Goal: Information Seeking & Learning: Find specific fact

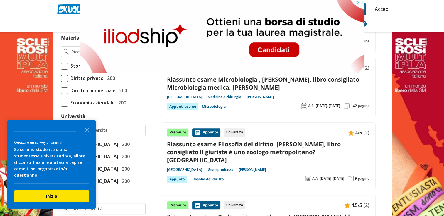
scroll to position [158, 0]
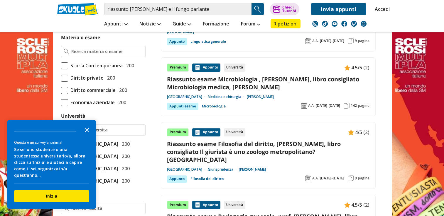
click at [88, 136] on icon "Close the survey" at bounding box center [87, 130] width 12 height 12
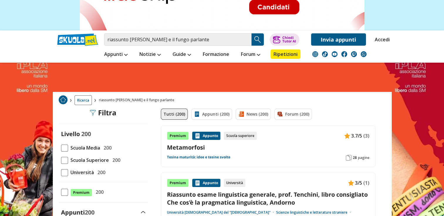
scroll to position [0, 0]
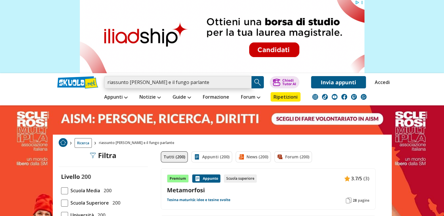
click at [183, 84] on input "riassunto teodoro e il fungo parlante" at bounding box center [177, 82] width 147 height 12
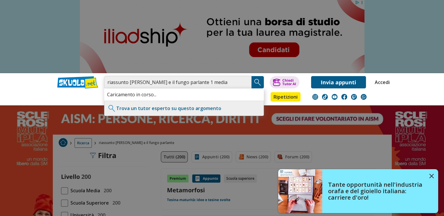
type input "riassunto Teodoro e il fungo parlante 1 media"
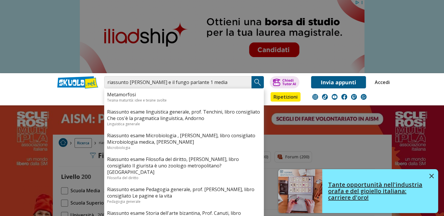
click at [434, 175] on link "Tante opportunità nell'industria orafa e del gioiello italiana: carriere d'oro!" at bounding box center [358, 192] width 160 height 44
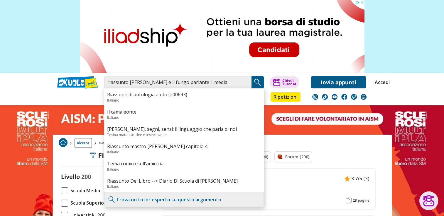
click at [258, 81] on img "Search Button" at bounding box center [257, 82] width 9 height 9
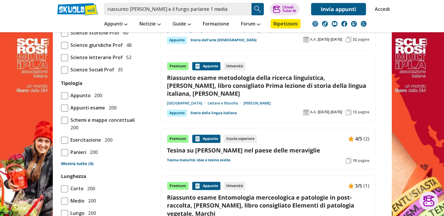
scroll to position [509, 0]
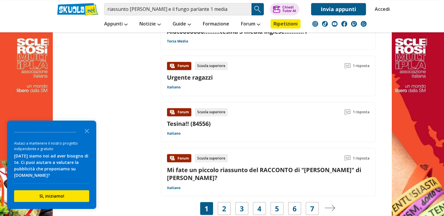
scroll to position [966, 0]
